Goal: Task Accomplishment & Management: Manage account settings

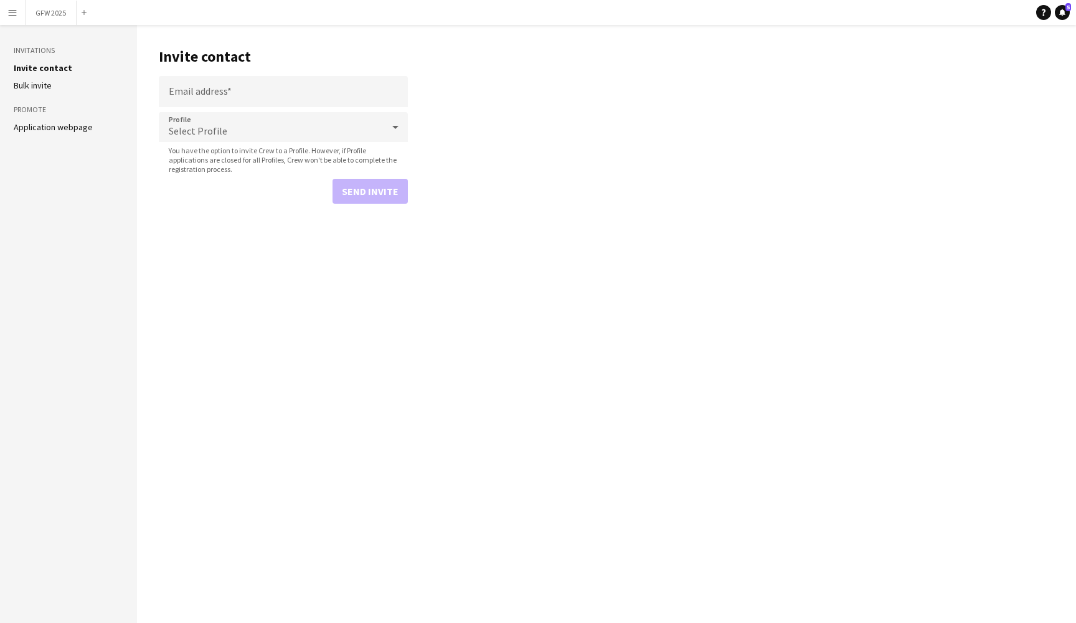
click at [9, 14] on app-icon "Menu" at bounding box center [12, 12] width 10 height 10
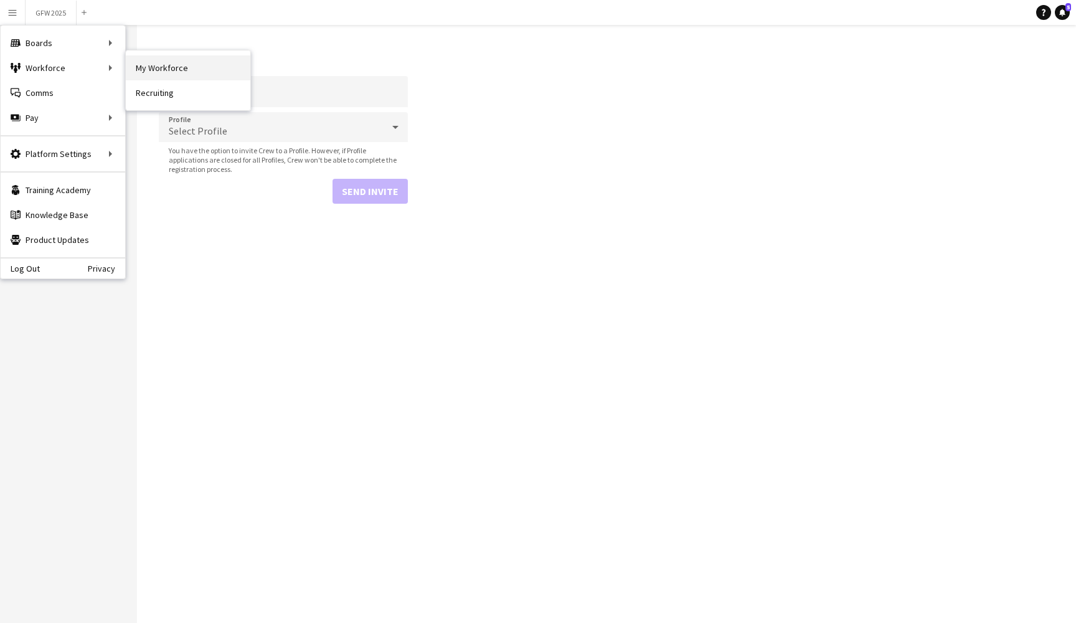
click at [171, 65] on link "My Workforce" at bounding box center [188, 67] width 125 height 25
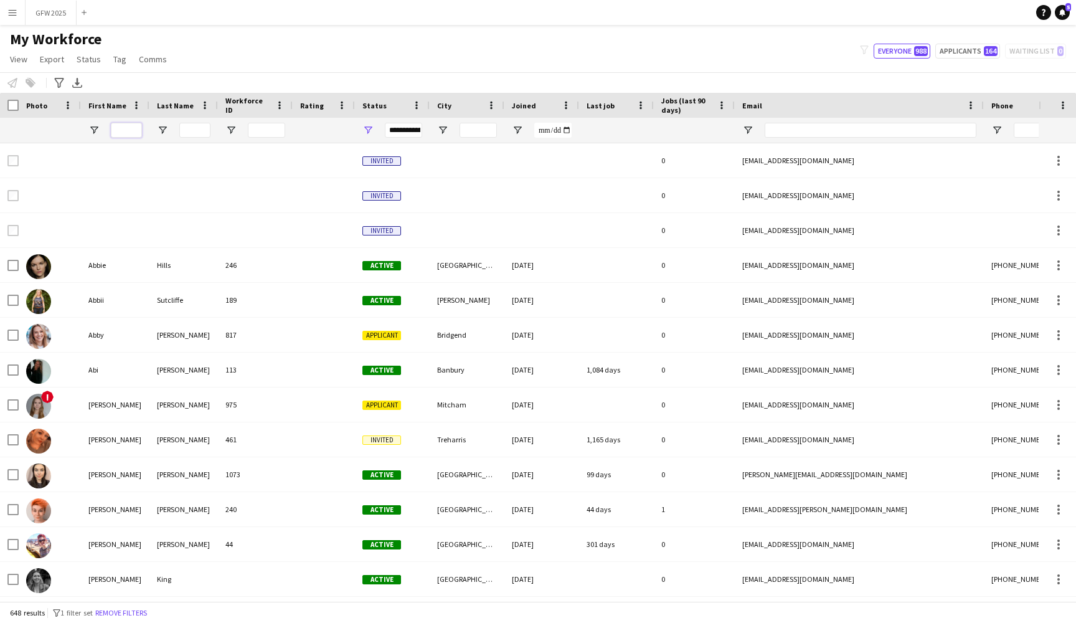
click at [122, 126] on input "First Name Filter Input" at bounding box center [126, 130] width 31 height 15
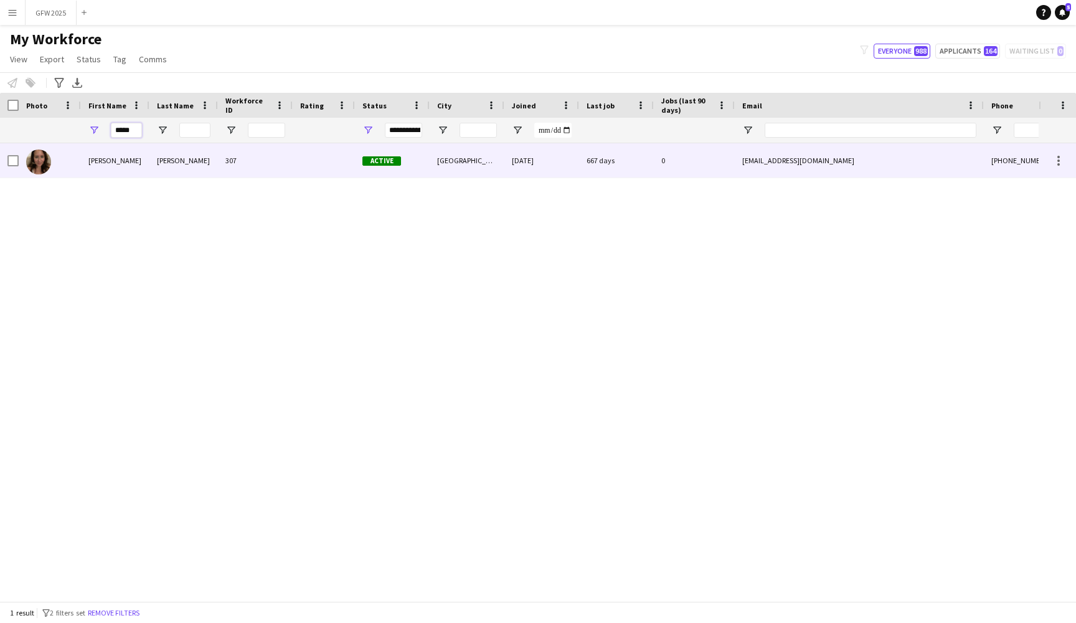
type input "*****"
click at [175, 169] on div "[PERSON_NAME]" at bounding box center [183, 160] width 68 height 34
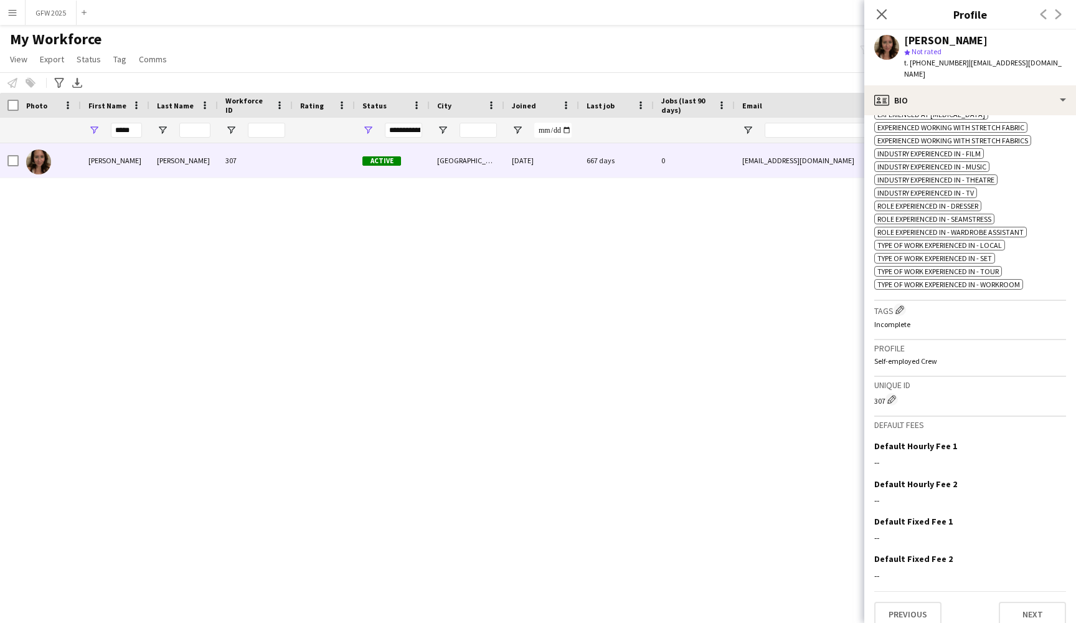
scroll to position [550, 0]
click at [1035, 602] on button "Next" at bounding box center [1032, 614] width 67 height 25
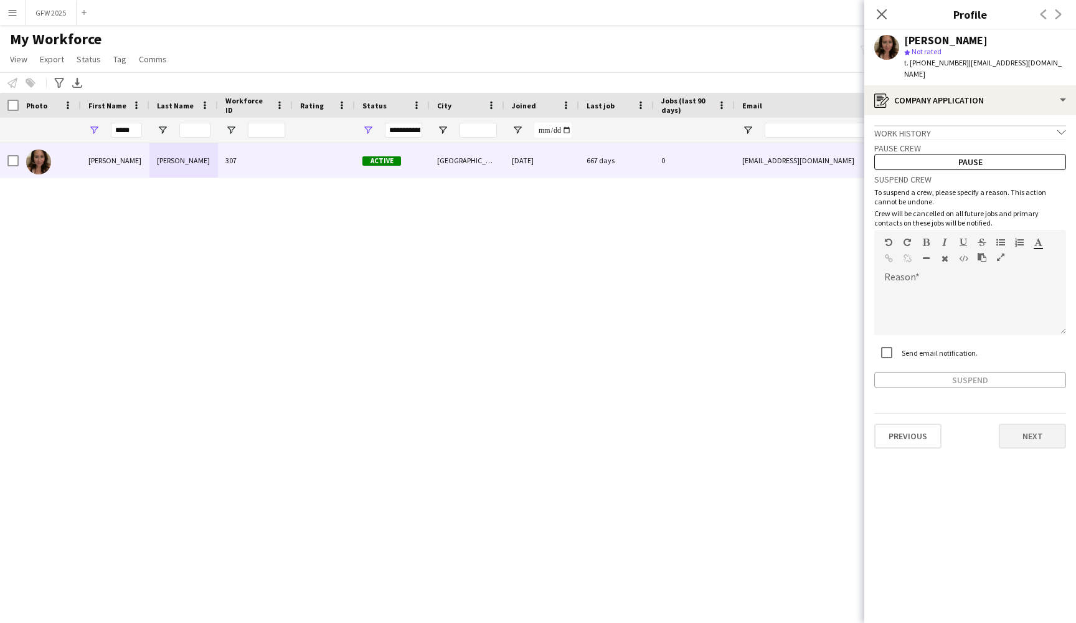
click at [1040, 434] on button "Next" at bounding box center [1032, 435] width 67 height 25
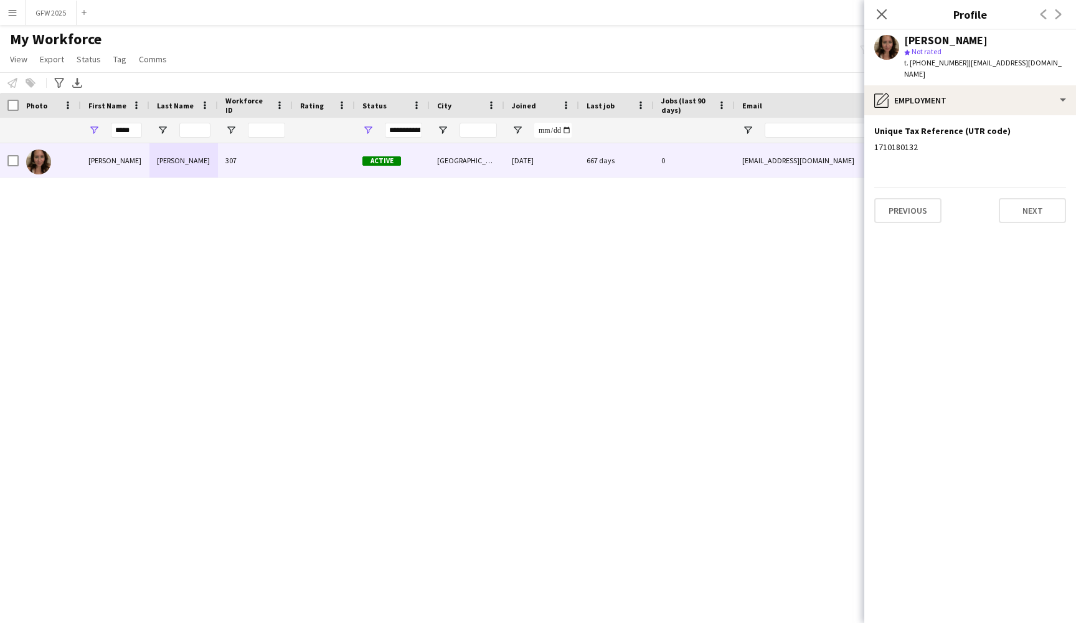
click at [1033, 187] on div "Previous Next" at bounding box center [970, 204] width 192 height 35
click at [1035, 201] on button "Next" at bounding box center [1032, 210] width 67 height 25
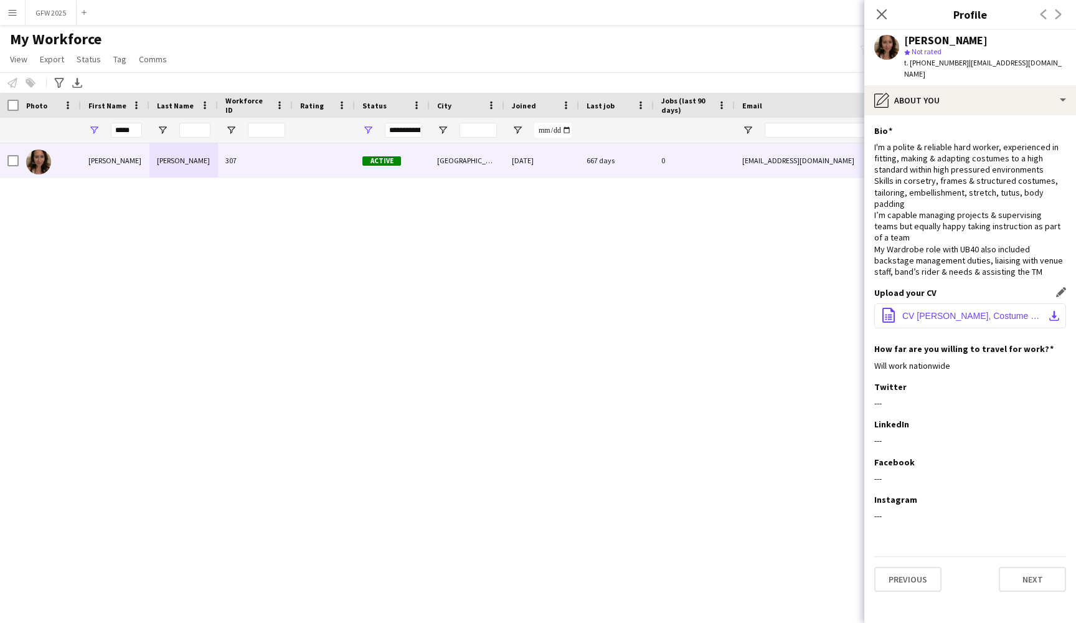
click at [994, 311] on span "CV [PERSON_NAME], Costume Maker, Production Assistant.pdf" at bounding box center [972, 316] width 141 height 10
click at [592, 50] on div "My Workforce View Views Default view New view Update view Delete view Edit name…" at bounding box center [538, 51] width 1076 height 42
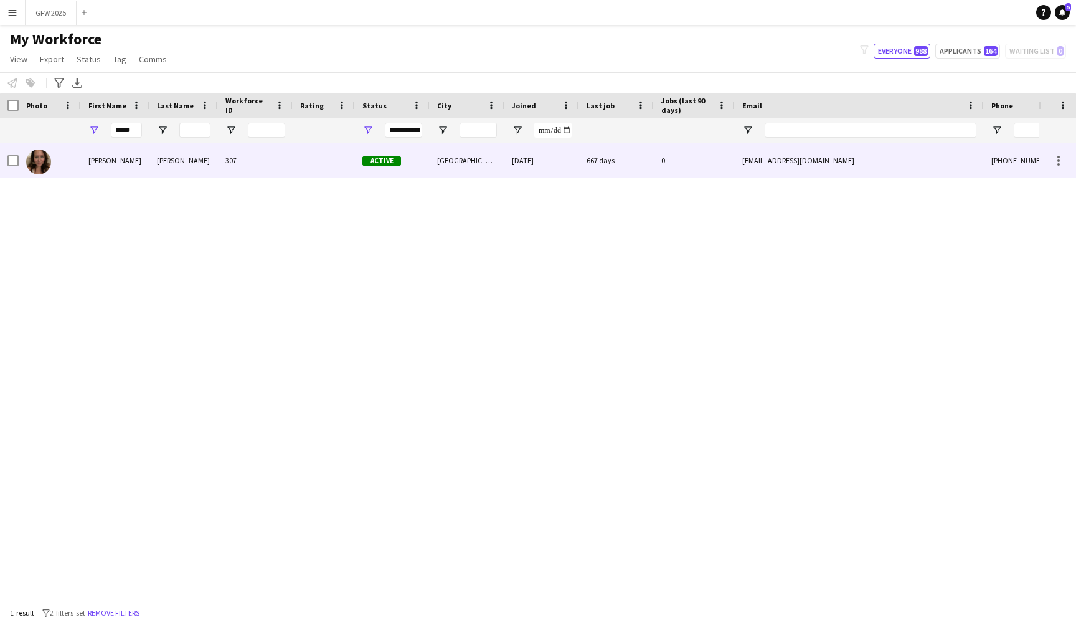
click at [111, 161] on div "[PERSON_NAME]" at bounding box center [115, 160] width 68 height 34
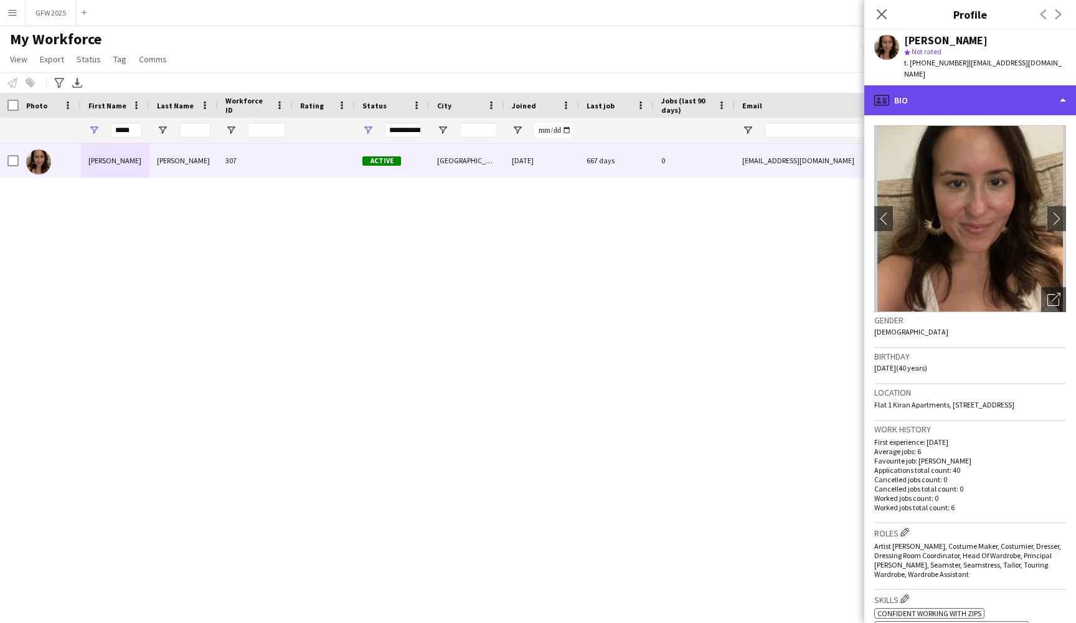
click at [952, 101] on div "profile Bio" at bounding box center [970, 100] width 212 height 30
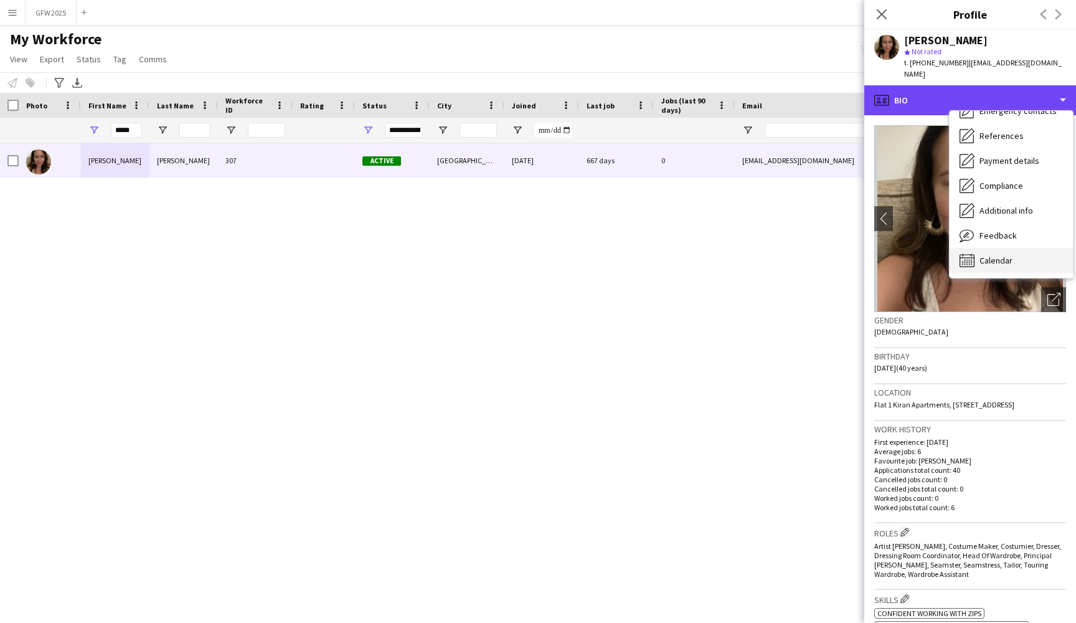
scroll to position [117, 0]
click at [1007, 248] on div "Calendar Calendar" at bounding box center [1010, 260] width 123 height 25
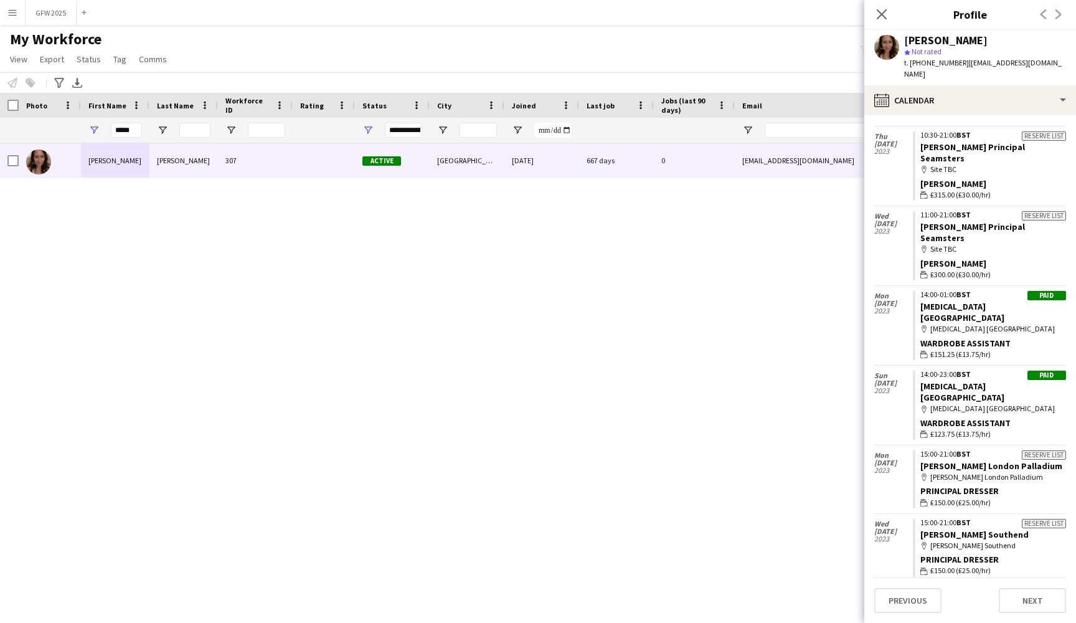
scroll to position [1810, 0]
click at [878, 17] on icon at bounding box center [881, 14] width 12 height 12
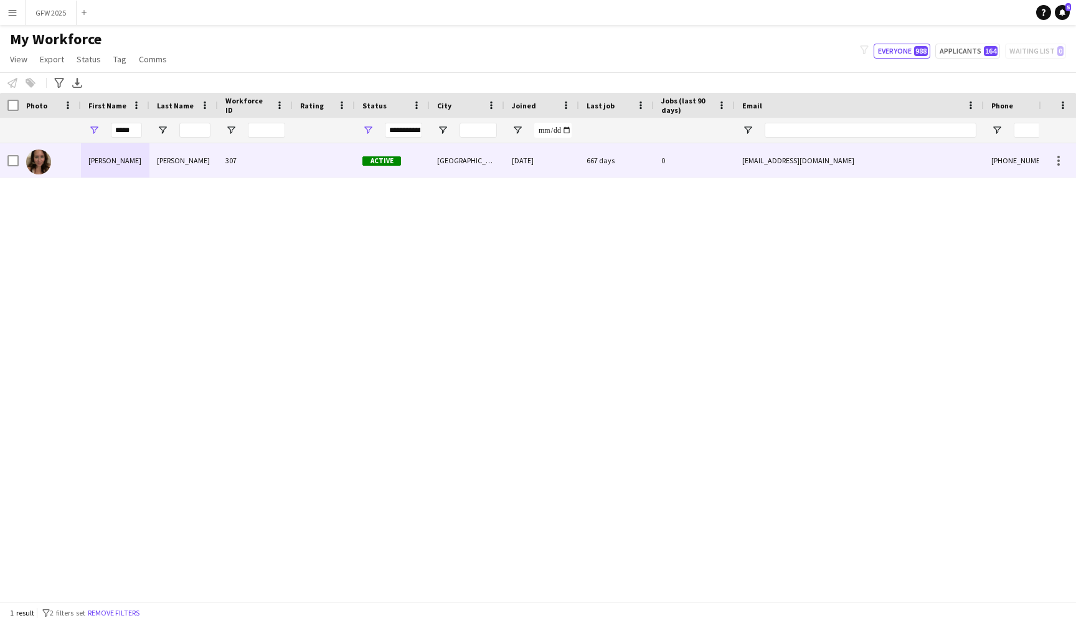
click at [131, 171] on div "[PERSON_NAME]" at bounding box center [115, 160] width 68 height 34
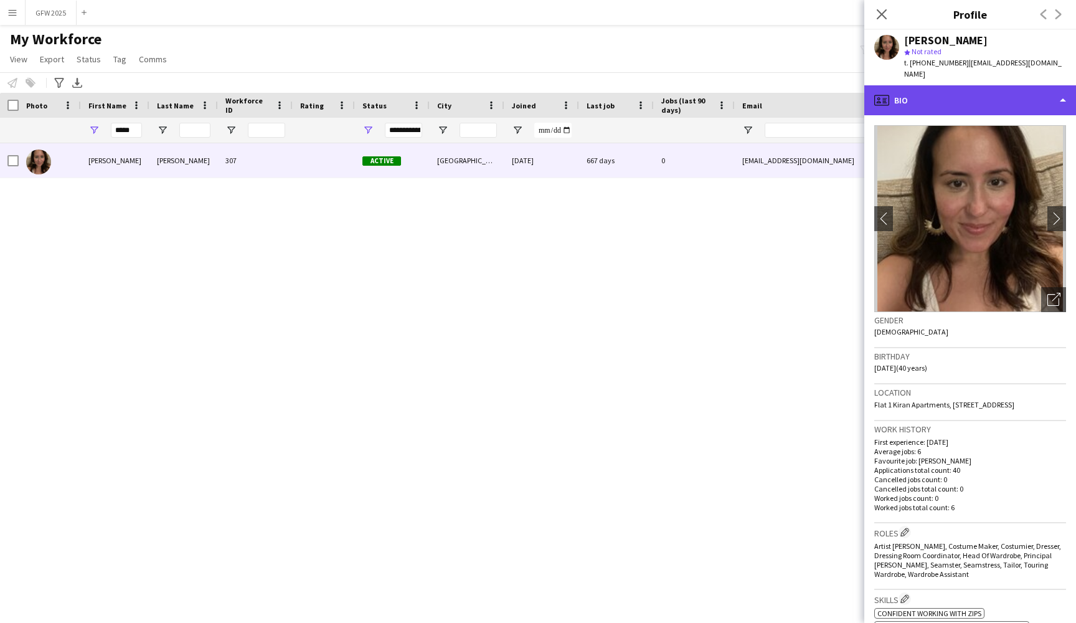
click at [969, 87] on div "profile Bio" at bounding box center [970, 100] width 212 height 30
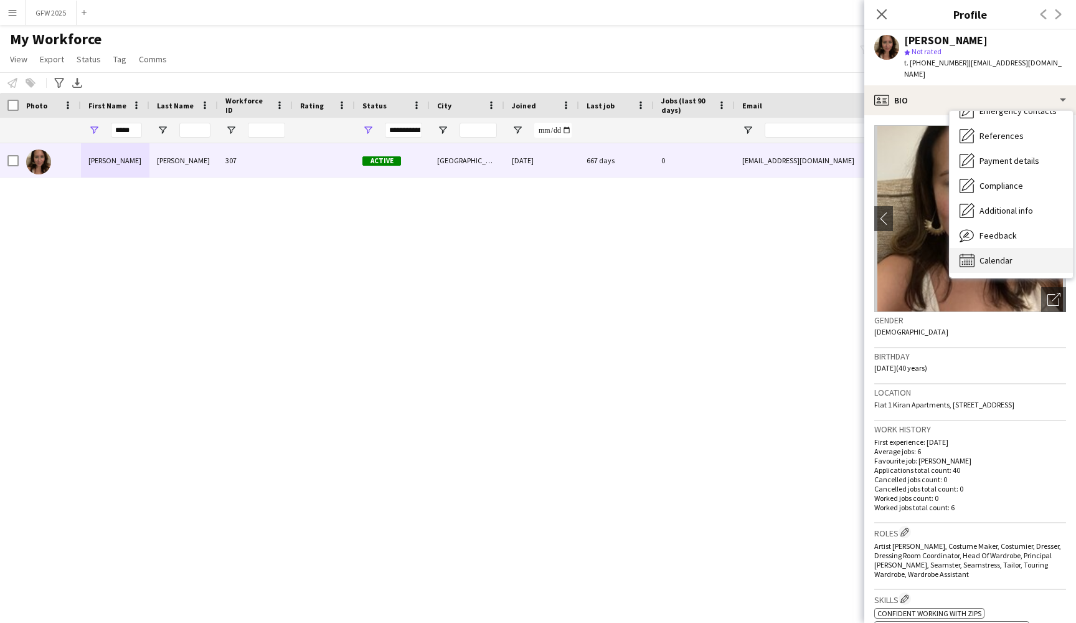
scroll to position [117, 0]
click at [1017, 249] on div "Calendar Calendar" at bounding box center [1010, 260] width 123 height 25
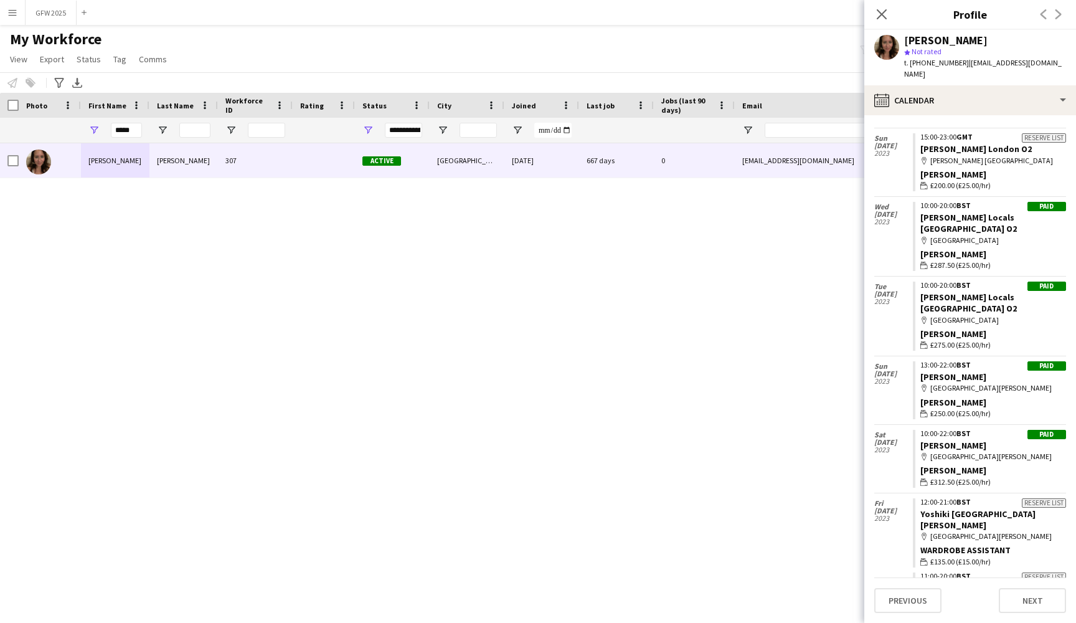
scroll to position [810, 0]
